Goal: Use online tool/utility: Utilize a website feature to perform a specific function

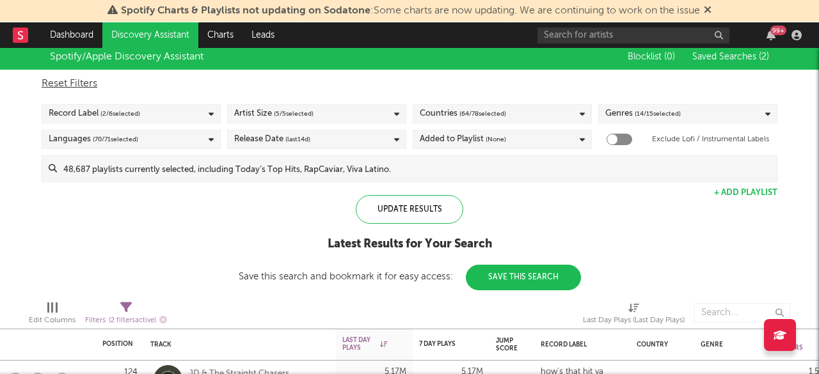
select select "between"
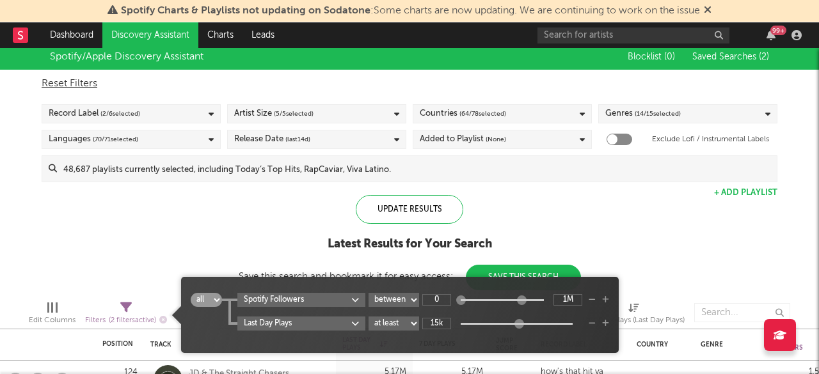
click at [119, 305] on span "Filters ( 2 filters active)" at bounding box center [126, 316] width 82 height 26
click at [116, 234] on div "Spotify/Apple Discovery Assistant Blocklist ( 0 ) Saved Searches ( 2 ) Reset Fi…" at bounding box center [409, 167] width 819 height 246
